Goal: Task Accomplishment & Management: Use online tool/utility

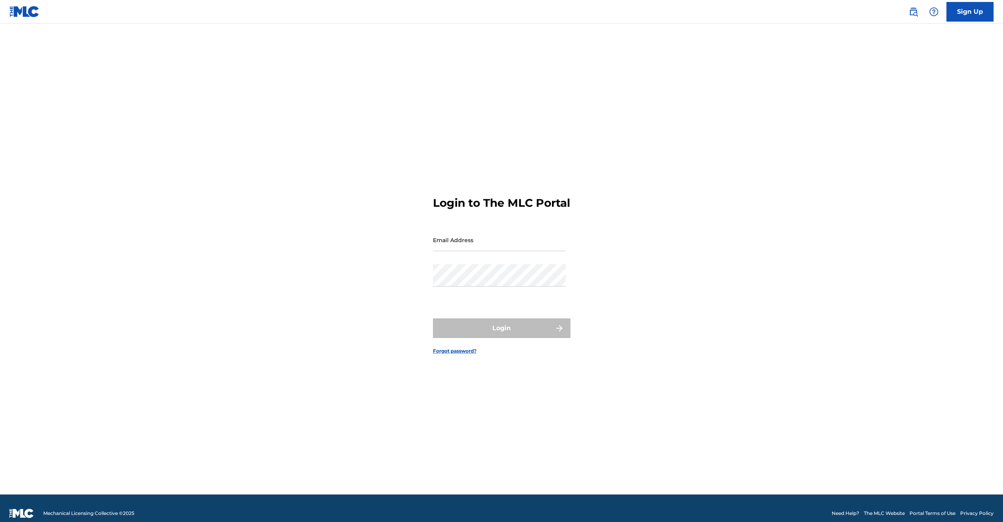
type input "[EMAIL_ADDRESS][DOMAIN_NAME]"
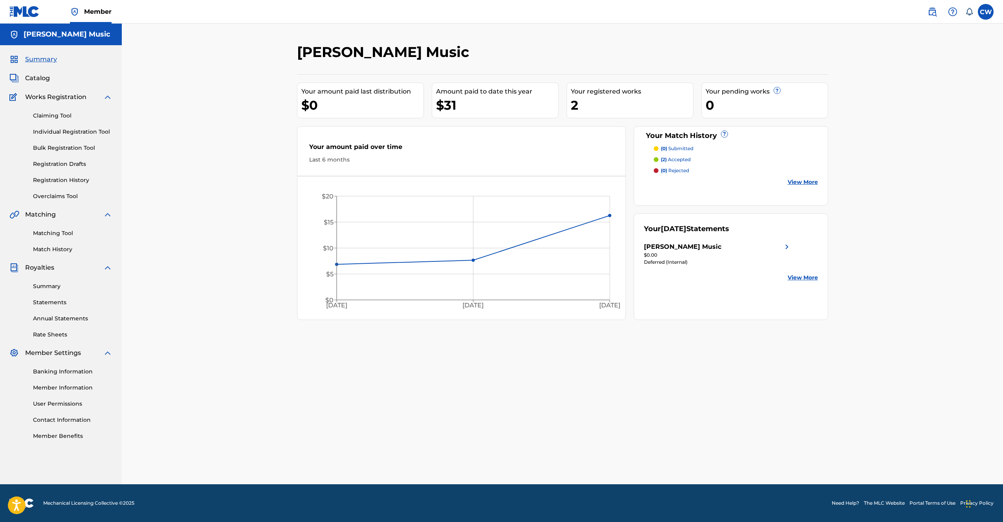
click at [43, 78] on span "Catalog" at bounding box center [37, 77] width 25 height 9
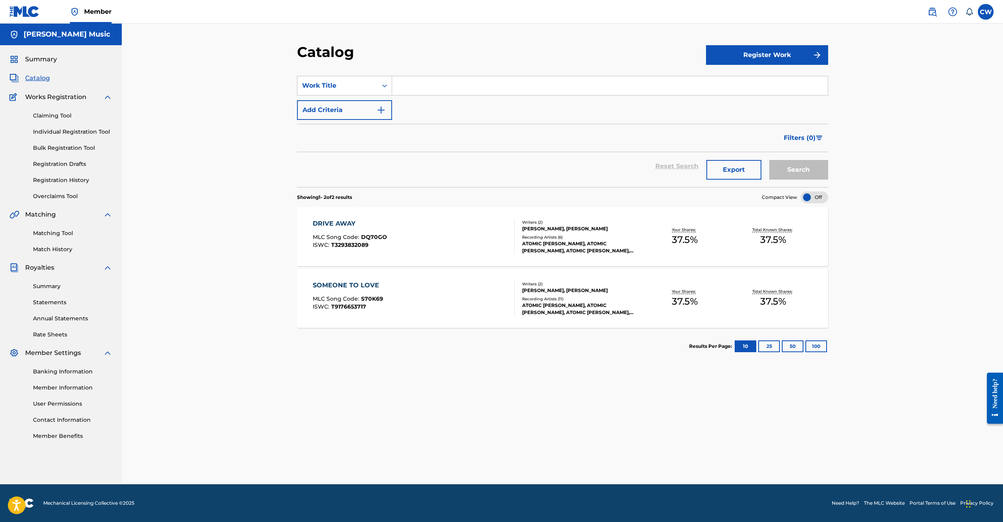
click at [42, 59] on span "Summary" at bounding box center [41, 59] width 32 height 9
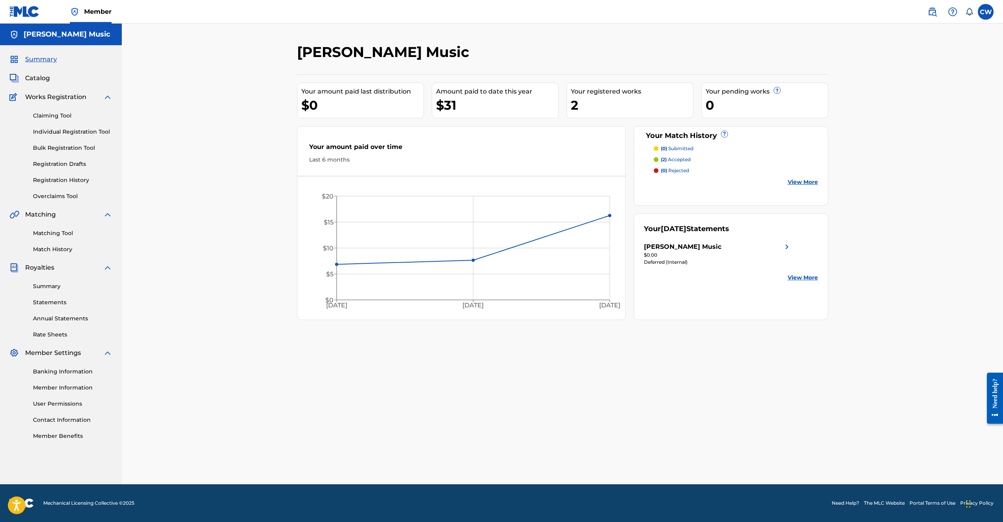
click at [46, 116] on link "Claiming Tool" at bounding box center [72, 116] width 79 height 8
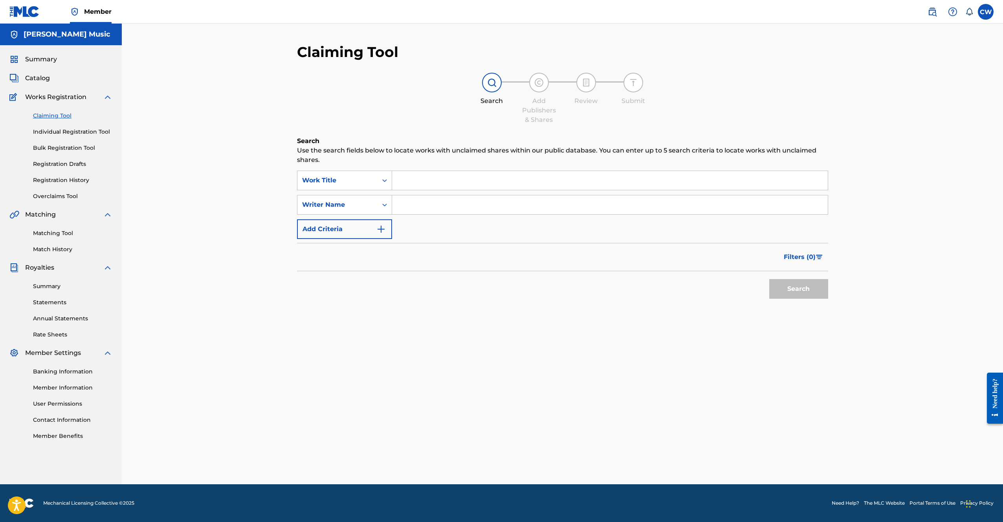
click at [424, 183] on input "Search Form" at bounding box center [610, 180] width 436 height 19
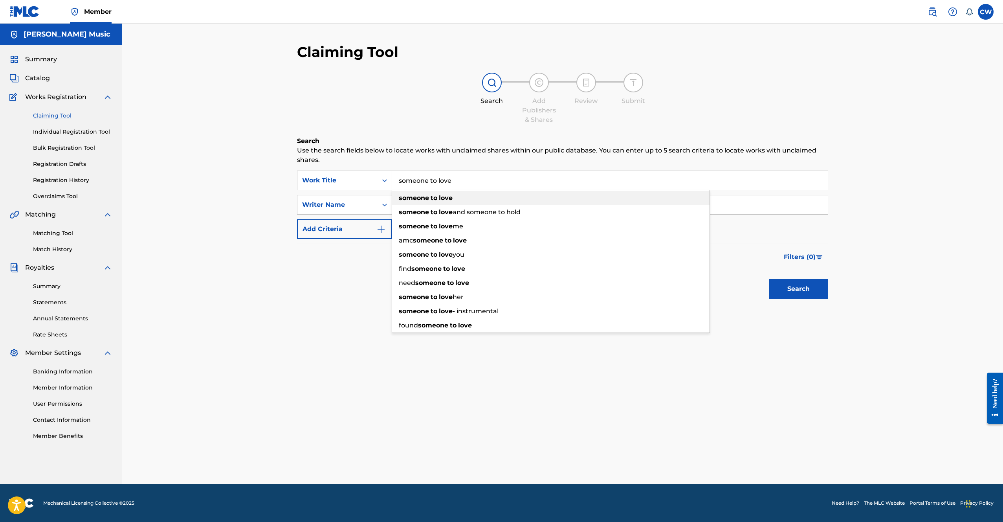
type input "someone to love"
click at [427, 192] on div "someone to love" at bounding box center [550, 198] width 317 height 14
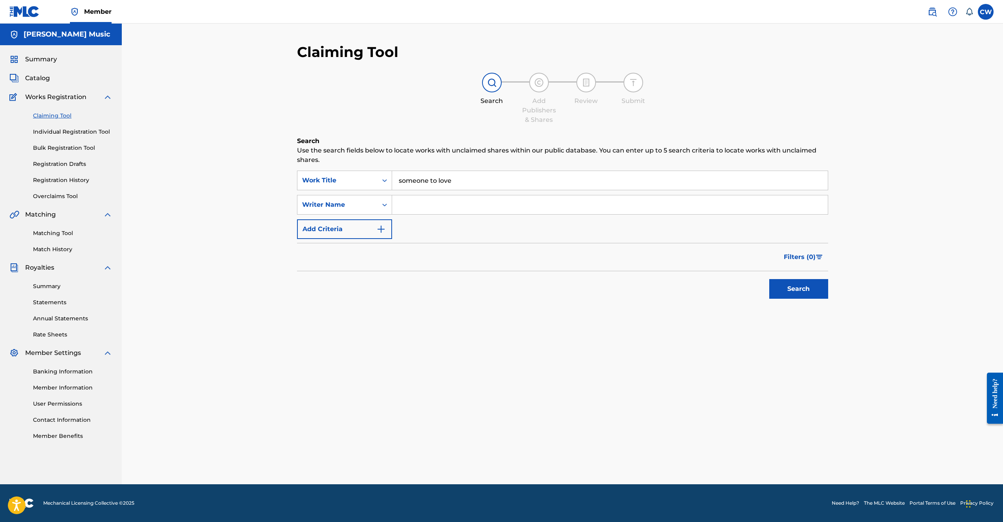
click at [448, 201] on input "Search Form" at bounding box center [610, 204] width 436 height 19
type input "luke white"
click at [810, 293] on button "Search" at bounding box center [798, 289] width 59 height 20
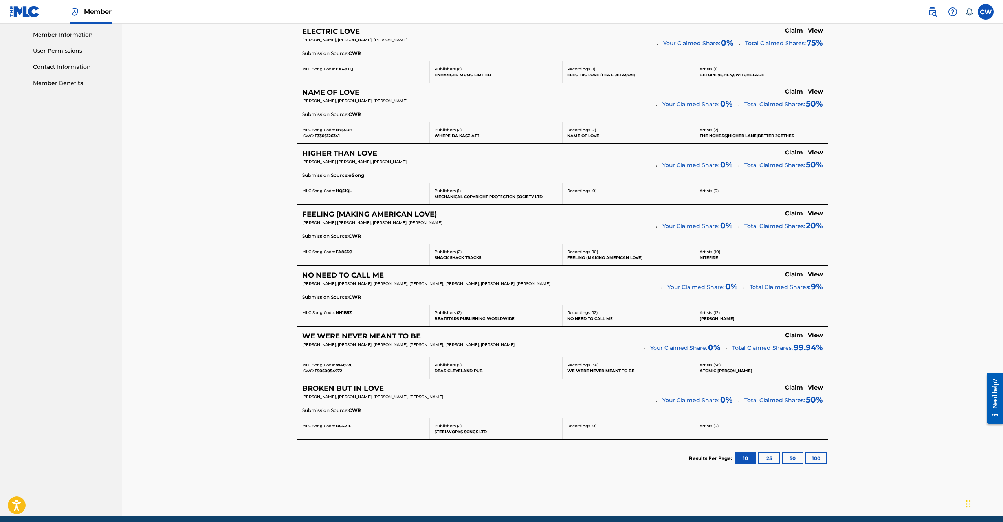
scroll to position [353, 0]
click at [779, 456] on button "25" at bounding box center [769, 458] width 22 height 12
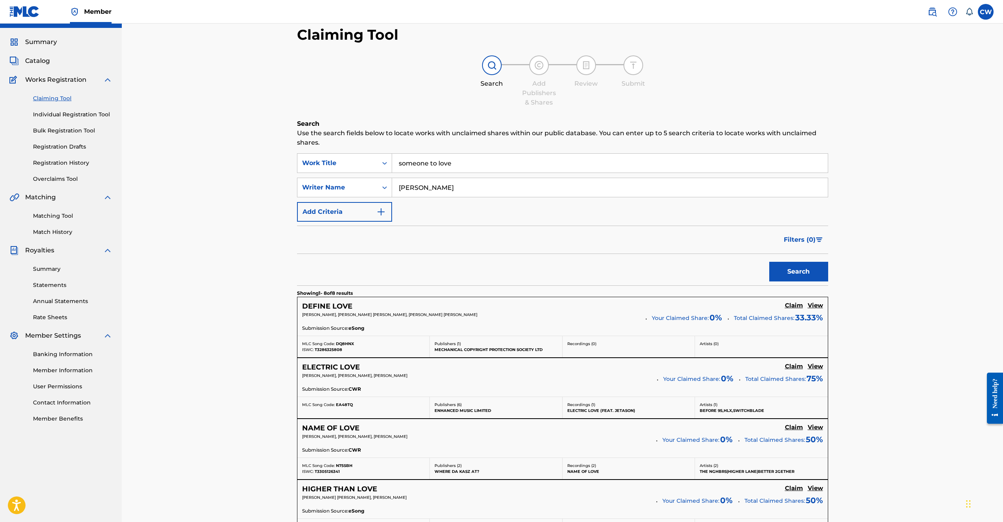
scroll to position [0, 0]
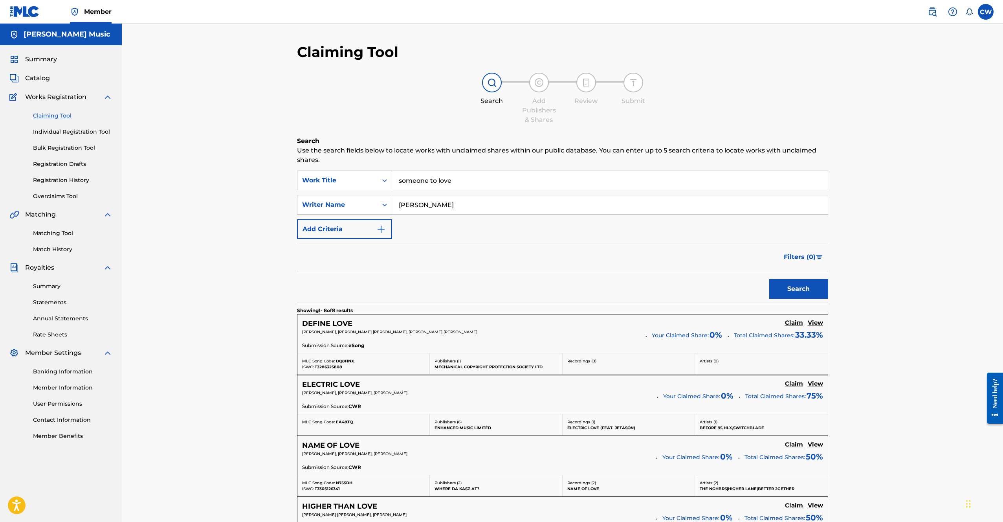
click at [385, 180] on icon "Search Form" at bounding box center [384, 180] width 5 height 3
click at [431, 231] on div "SearchWithCriteriae1ff61a3-f696-41ef-9a79-5da6b0f8c412 Writer IPI, 3 of 7. 7 re…" at bounding box center [562, 205] width 531 height 68
click at [357, 199] on div "Writer Name" at bounding box center [337, 204] width 80 height 15
click at [248, 222] on div "Claiming Tool Search Add Publishers & Shares Review Submit Search Use the searc…" at bounding box center [562, 446] width 881 height 845
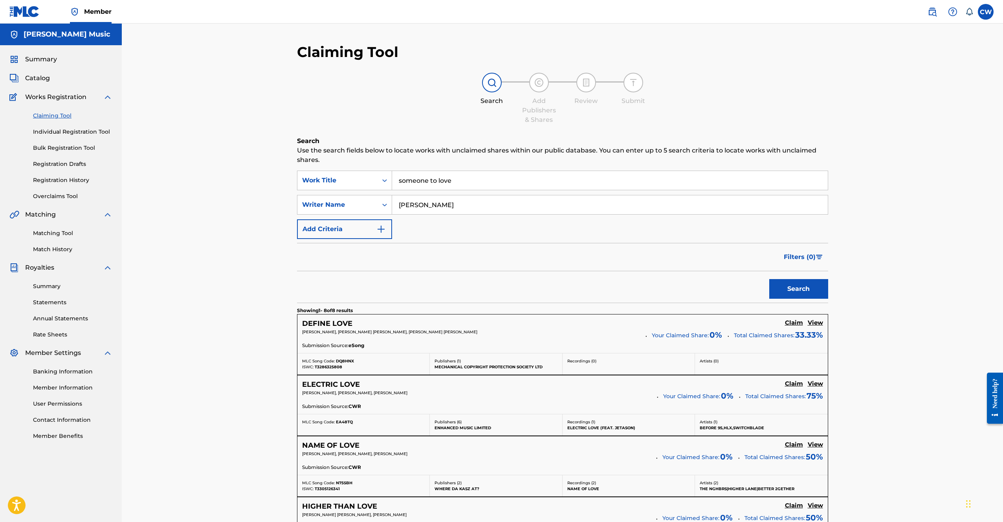
click at [56, 234] on link "Matching Tool" at bounding box center [72, 233] width 79 height 8
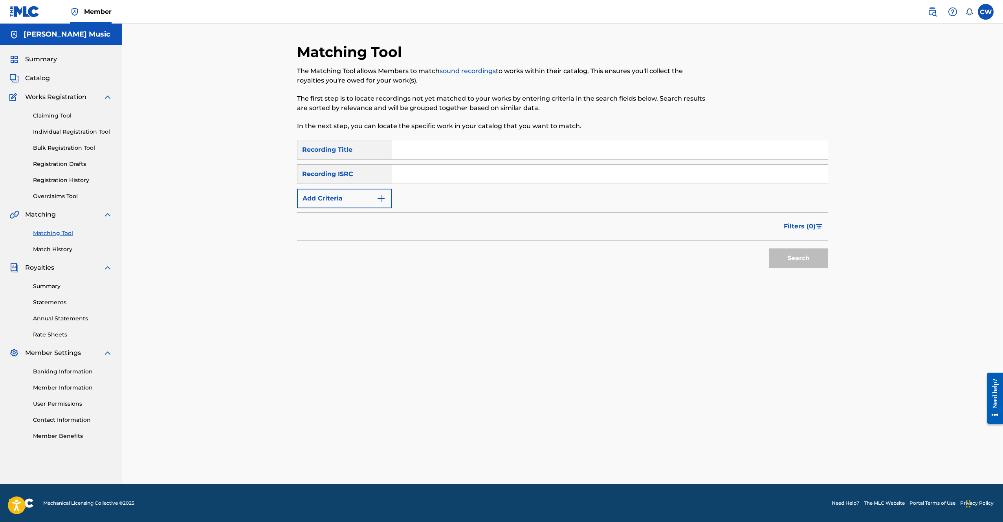
click at [493, 155] on input "Search Form" at bounding box center [610, 149] width 436 height 19
type input "someone to love"
paste input "US8T21500020"
type input "US8T21500020"
click at [797, 254] on button "Search" at bounding box center [798, 258] width 59 height 20
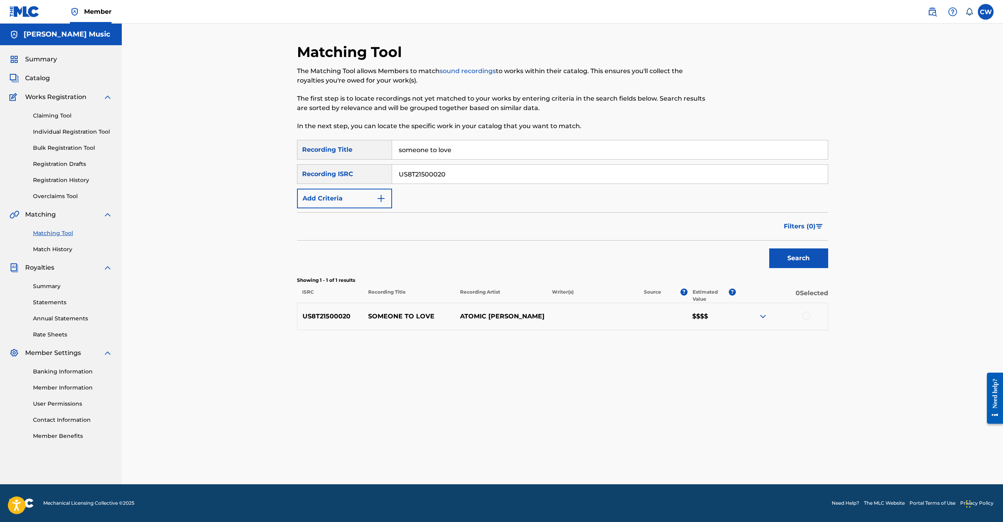
click at [806, 316] on div at bounding box center [806, 316] width 8 height 8
click at [569, 460] on button "Match 1 Group" at bounding box center [552, 458] width 87 height 20
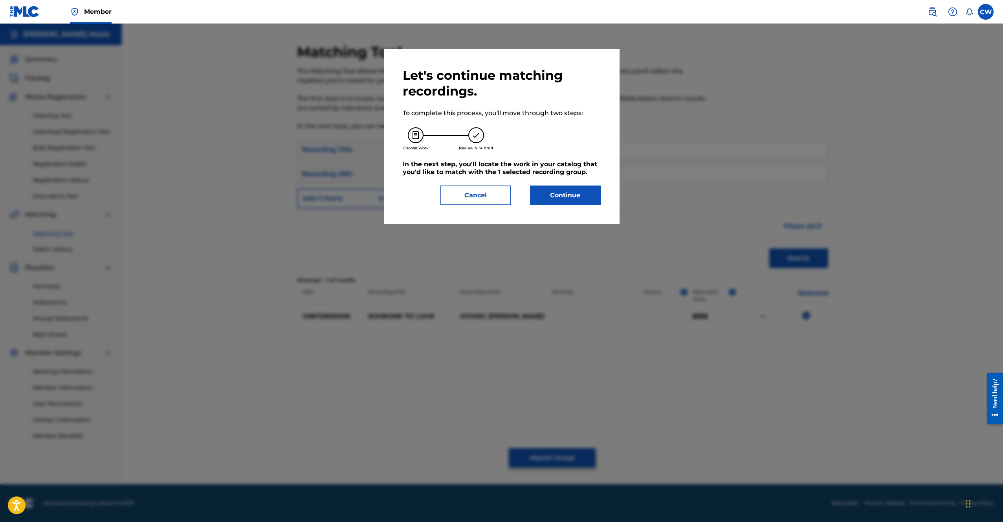
click at [572, 207] on div "Let's continue matching recordings. To complete this process, you'll move throu…" at bounding box center [502, 136] width 236 height 175
click at [569, 200] on button "Continue" at bounding box center [565, 195] width 71 height 20
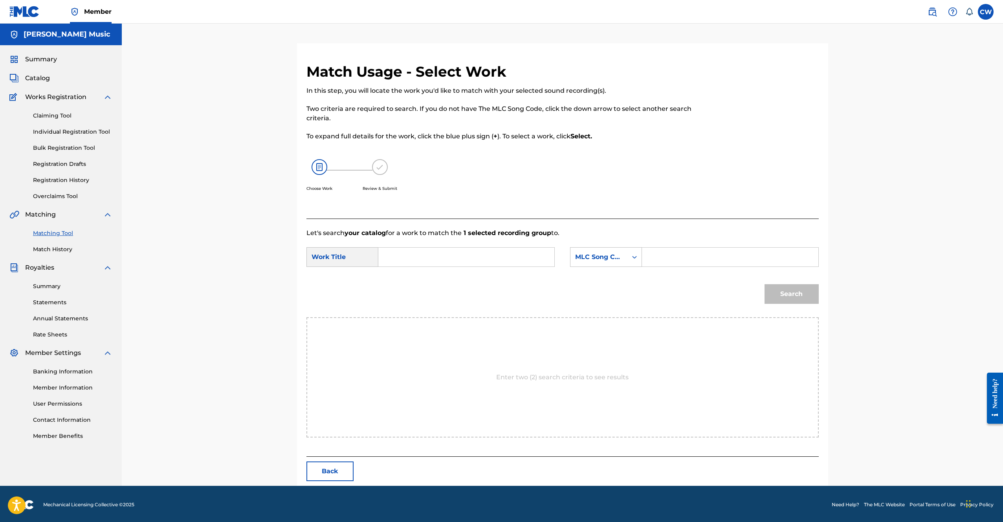
click at [425, 253] on input "Search Form" at bounding box center [466, 257] width 163 height 19
type input "someone to love"
click at [409, 277] on strong "someone" at bounding box center [407, 274] width 30 height 7
click at [631, 261] on div "Search Form" at bounding box center [634, 257] width 14 height 14
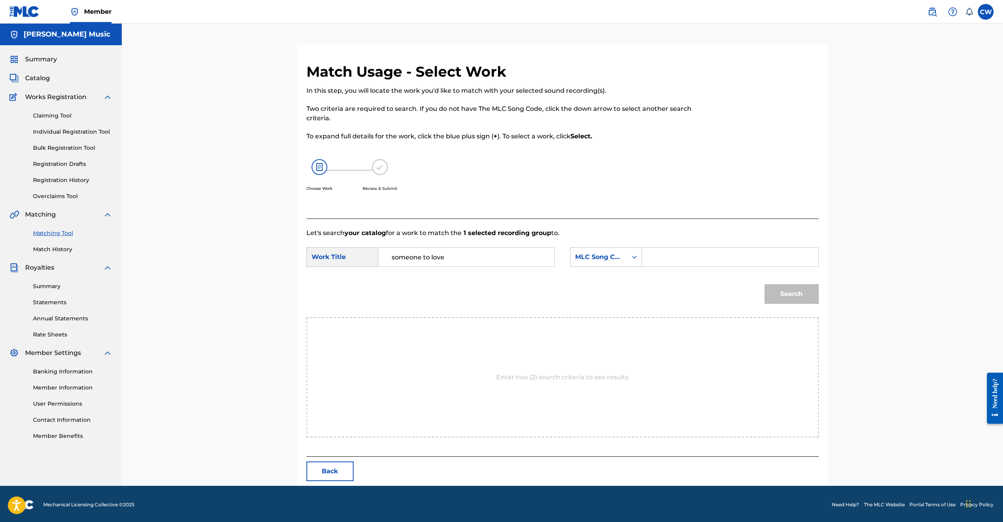
click at [701, 285] on div "Search" at bounding box center [562, 296] width 512 height 41
click at [677, 257] on input "Search Form" at bounding box center [730, 257] width 163 height 19
click at [637, 257] on icon "Search Form" at bounding box center [635, 257] width 8 height 8
click at [31, 78] on span "Catalog" at bounding box center [37, 77] width 25 height 9
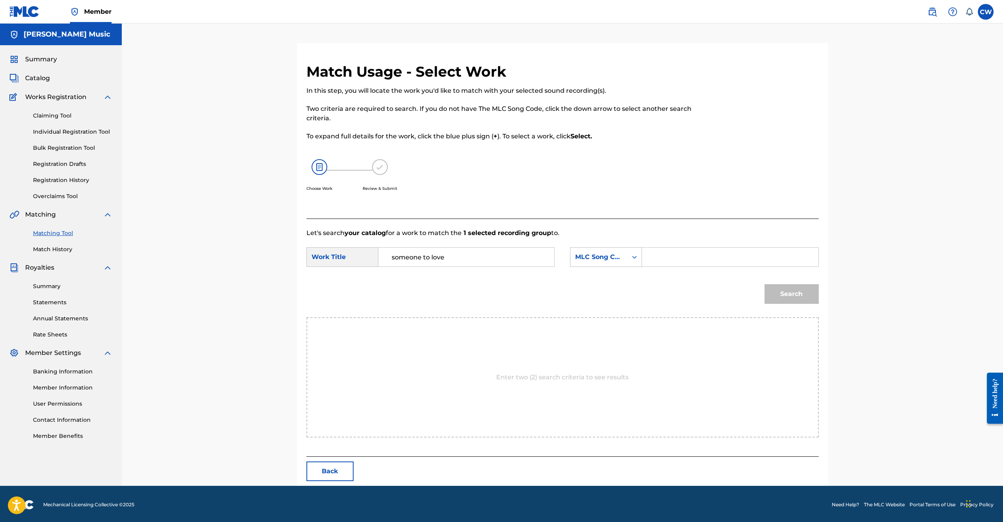
click at [643, 267] on div "SearchWithCriteria69ae6c12-a4fb-4958-82b9-1c9ca0602ec6 Work Title someone to lo…" at bounding box center [562, 259] width 512 height 24
click at [665, 262] on input "Search Form" at bounding box center [730, 257] width 163 height 19
paste input "S70K69"
type input "S70K69"
click at [815, 290] on button "Search" at bounding box center [792, 294] width 54 height 20
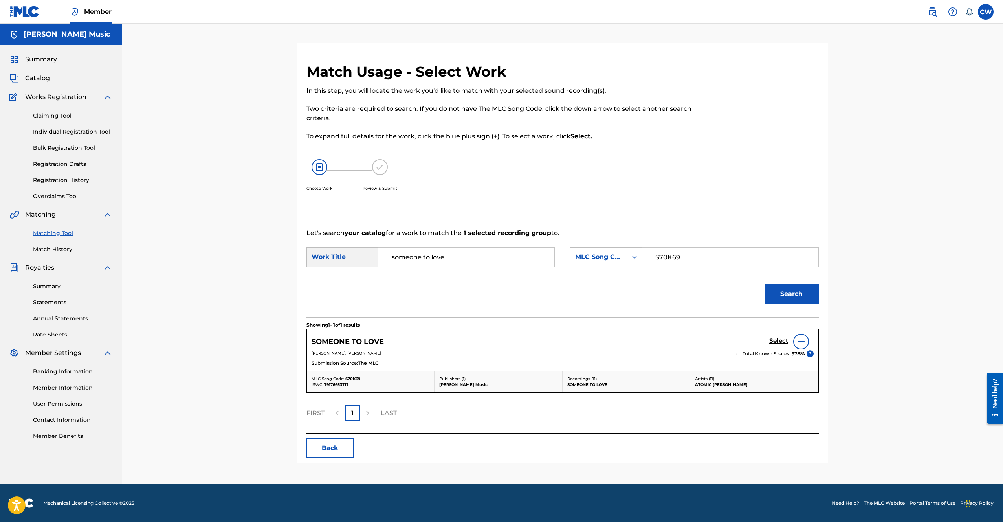
click at [801, 343] on img at bounding box center [800, 341] width 9 height 9
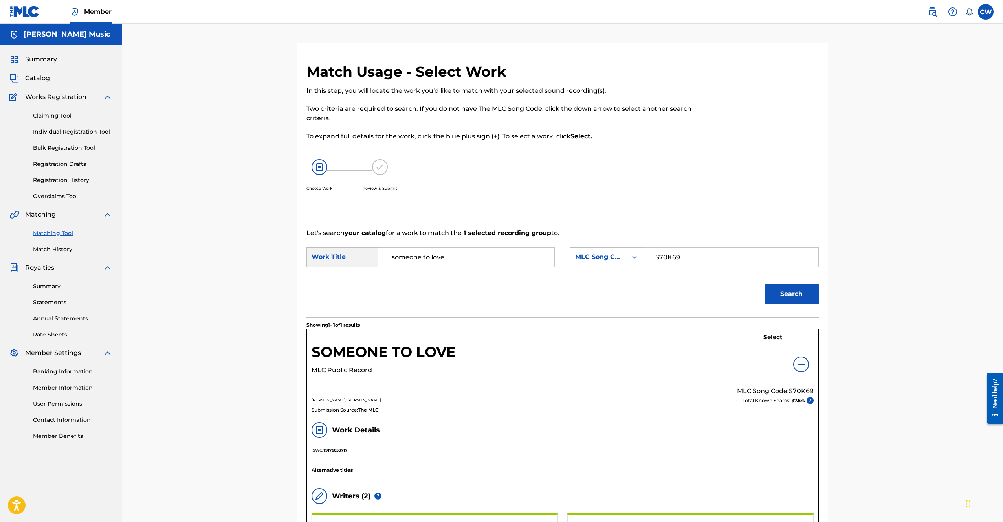
click at [798, 360] on img at bounding box center [800, 364] width 9 height 9
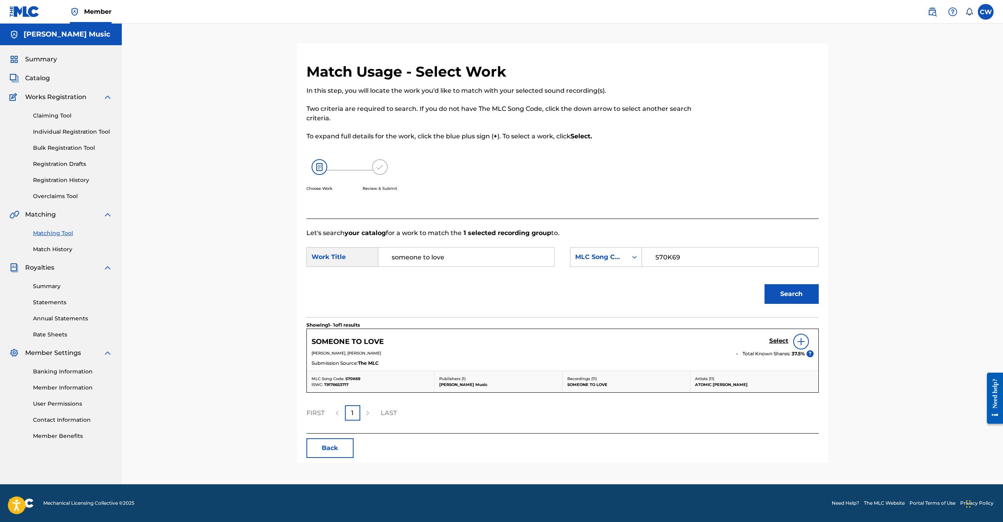
click at [778, 342] on h5 "Select" at bounding box center [778, 340] width 19 height 7
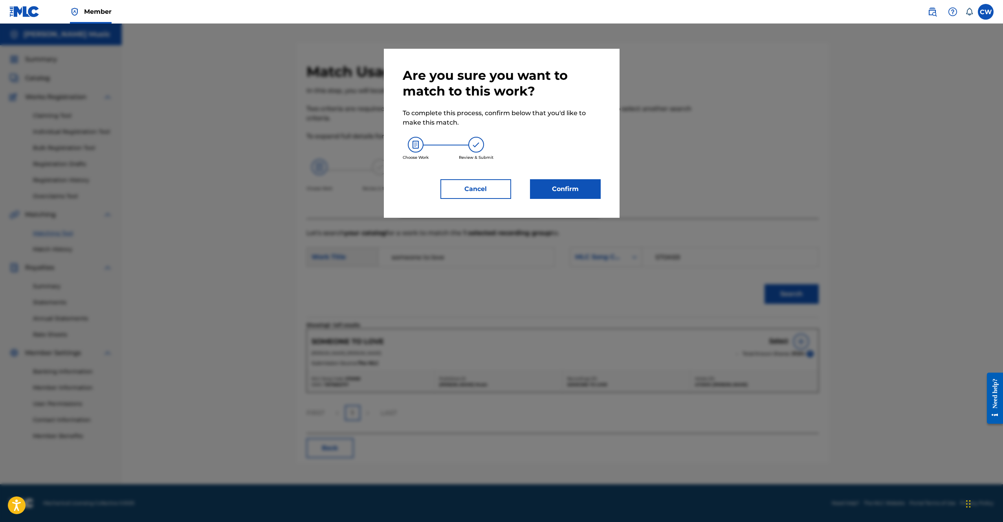
click at [567, 189] on button "Confirm" at bounding box center [565, 189] width 71 height 20
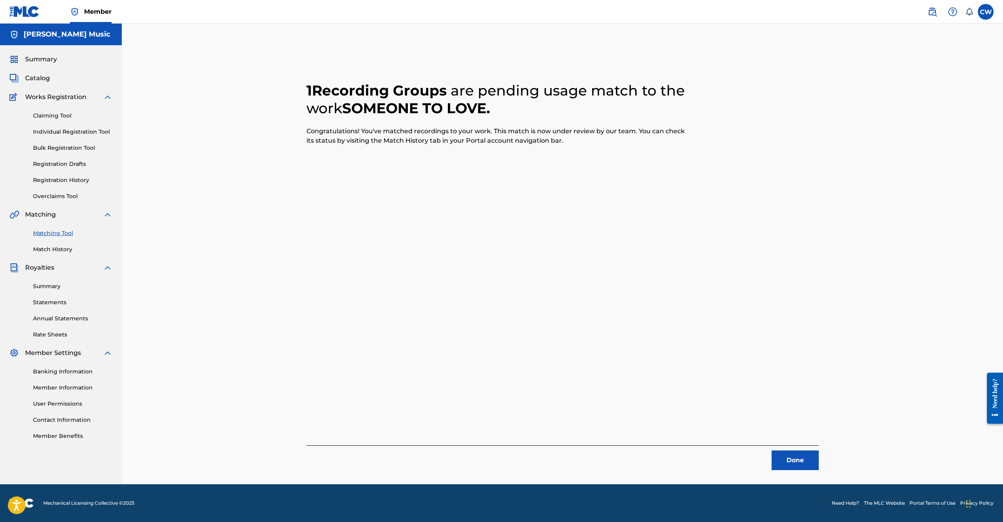
click at [796, 464] on button "Done" at bounding box center [795, 460] width 47 height 20
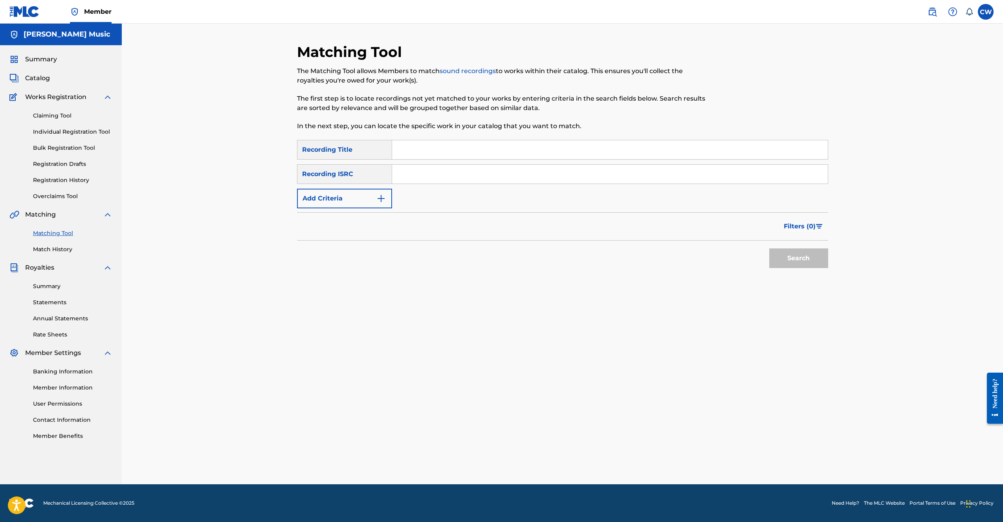
click at [48, 251] on link "Match History" at bounding box center [72, 249] width 79 height 8
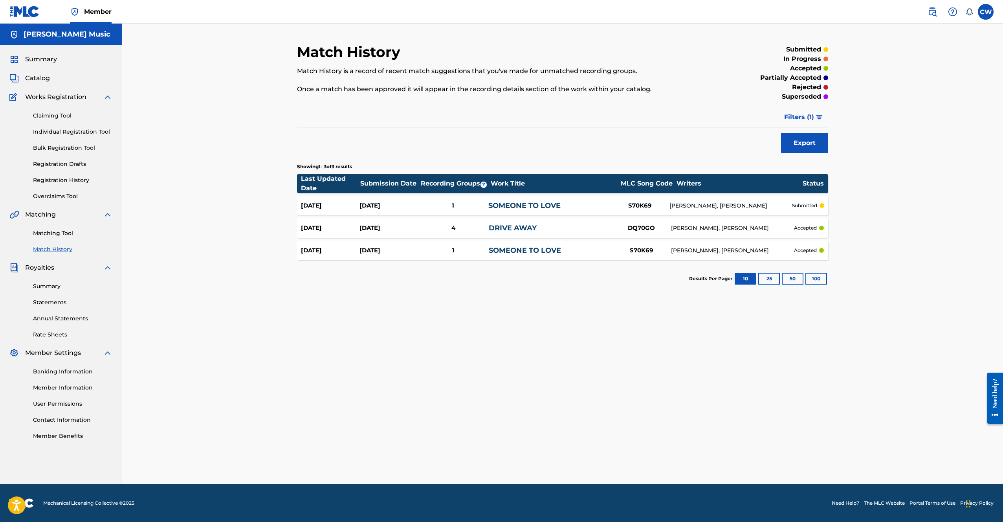
click at [555, 201] on link "SOMEONE TO LOVE" at bounding box center [524, 205] width 72 height 9
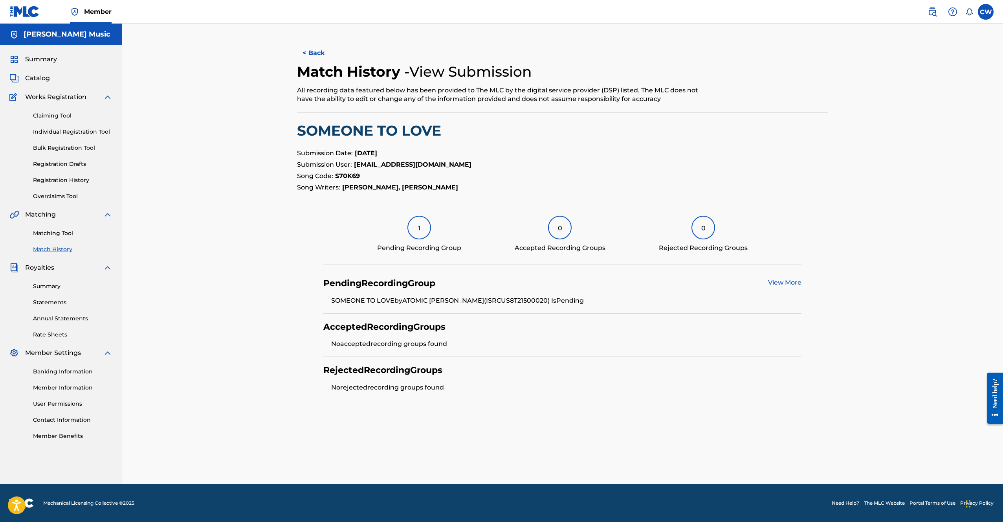
click at [314, 51] on button "< Back" at bounding box center [320, 53] width 47 height 20
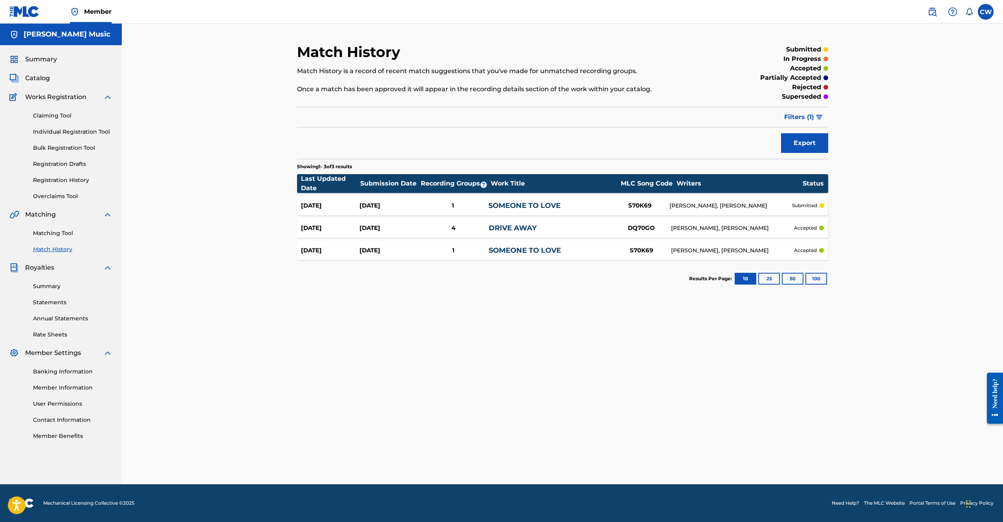
click at [472, 250] on div "1" at bounding box center [453, 250] width 70 height 9
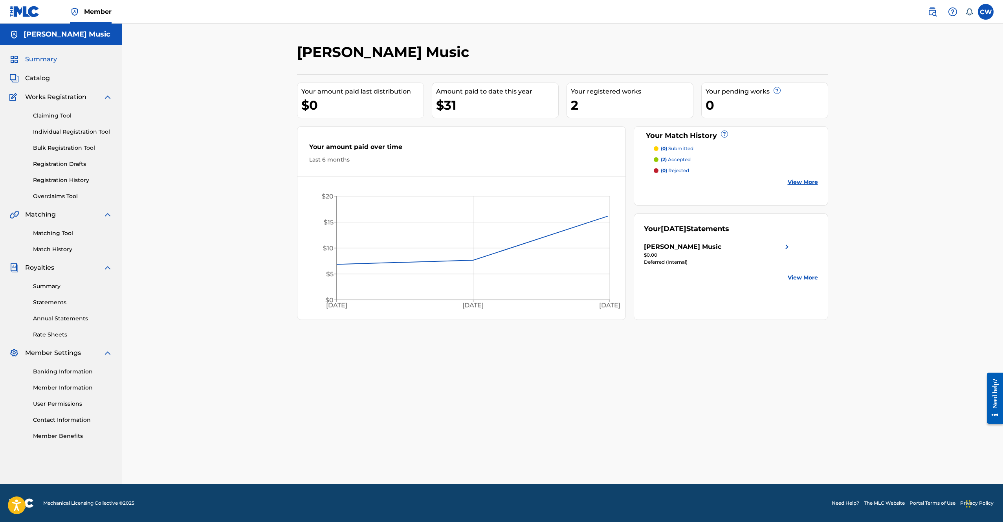
click at [35, 72] on div "Summary Catalog Works Registration Claiming Tool Individual Registration Tool B…" at bounding box center [61, 247] width 122 height 404
click at [37, 78] on span "Catalog" at bounding box center [37, 77] width 25 height 9
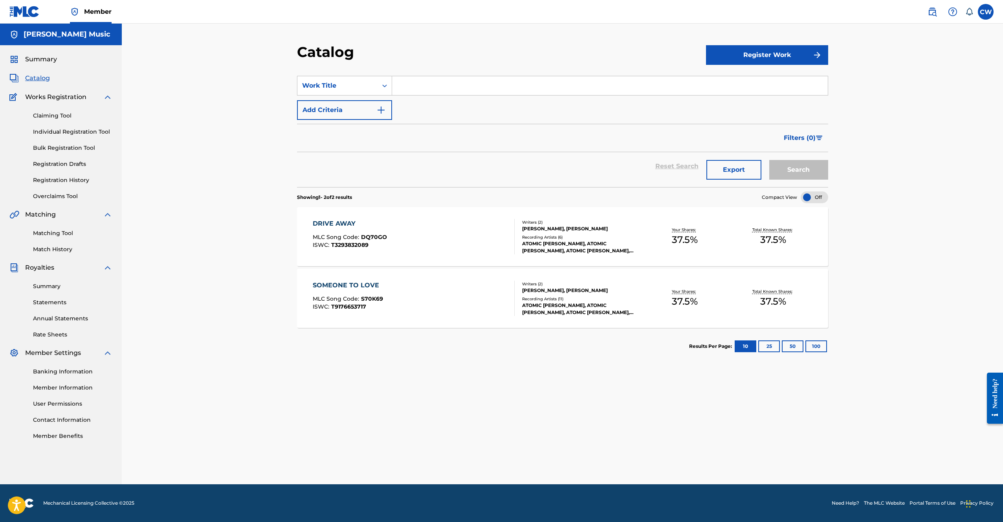
click at [373, 298] on span "S70K69" at bounding box center [372, 298] width 22 height 7
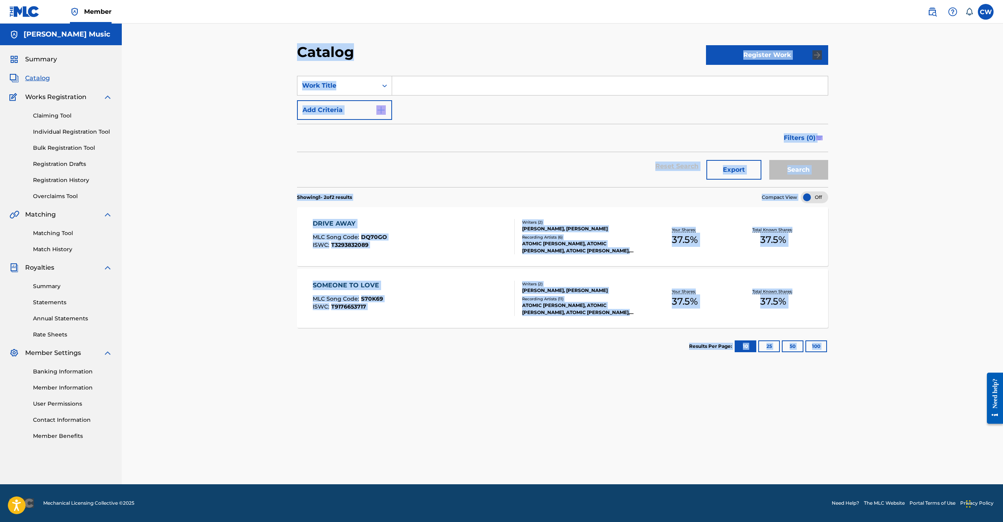
click at [373, 298] on div "Catalog Register Work SearchWithCriteria3bba6dd5-300c-4dd8-ac90-975c16d154a6 Wo…" at bounding box center [563, 263] width 550 height 441
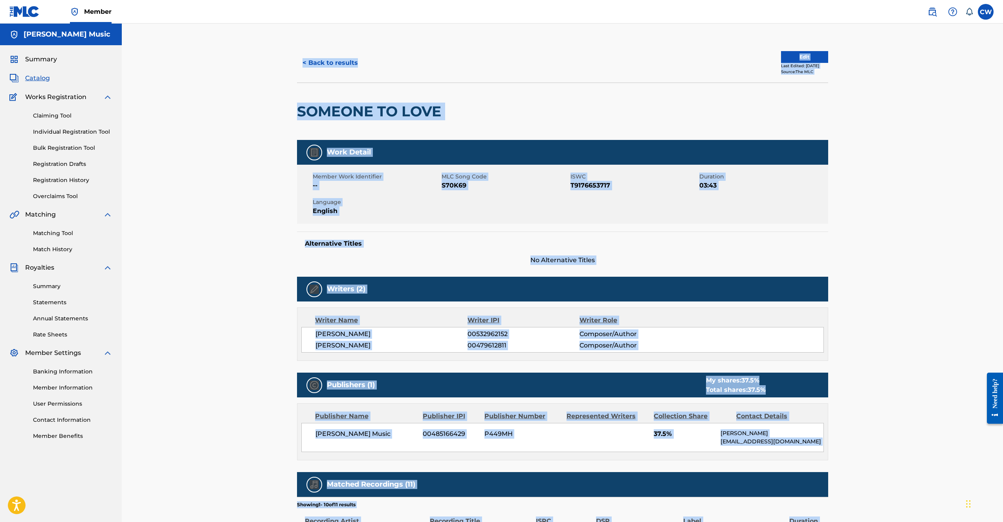
click at [268, 259] on div "< Back to results Edit Last Edited: March 04, 2025 Source: The MLC SOMEONE TO L…" at bounding box center [562, 404] width 881 height 761
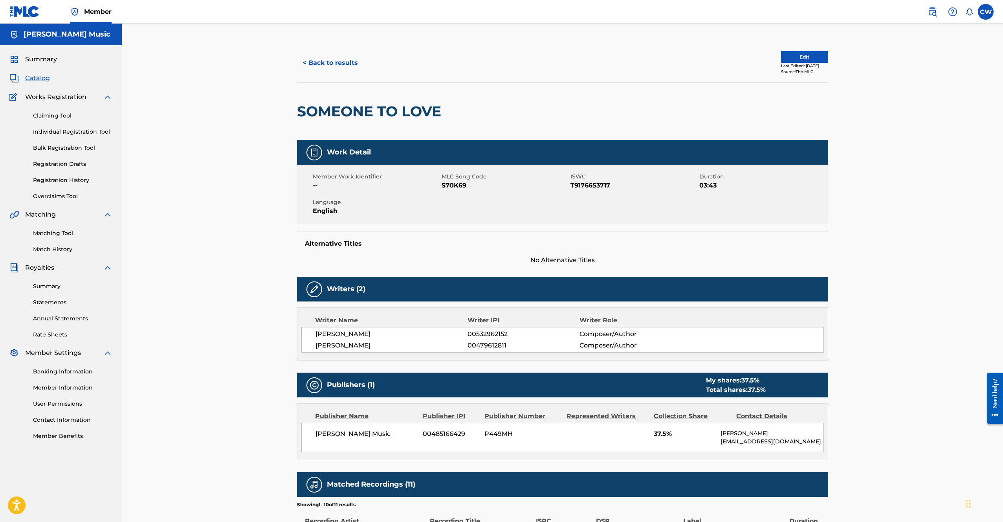
click at [459, 187] on span "S70K69" at bounding box center [505, 185] width 127 height 9
copy span "S70K69"
